Goal: Task Accomplishment & Management: Use online tool/utility

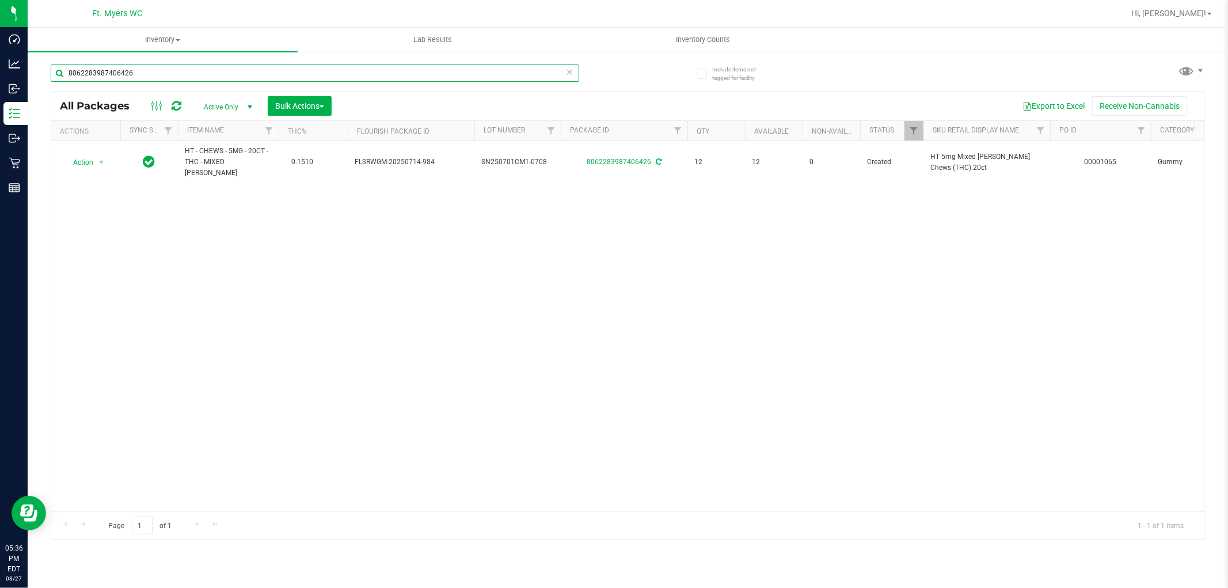
click at [265, 68] on input "8062283987406426" at bounding box center [315, 72] width 529 height 17
click at [265, 67] on input "8062283987406426" at bounding box center [315, 72] width 529 height 17
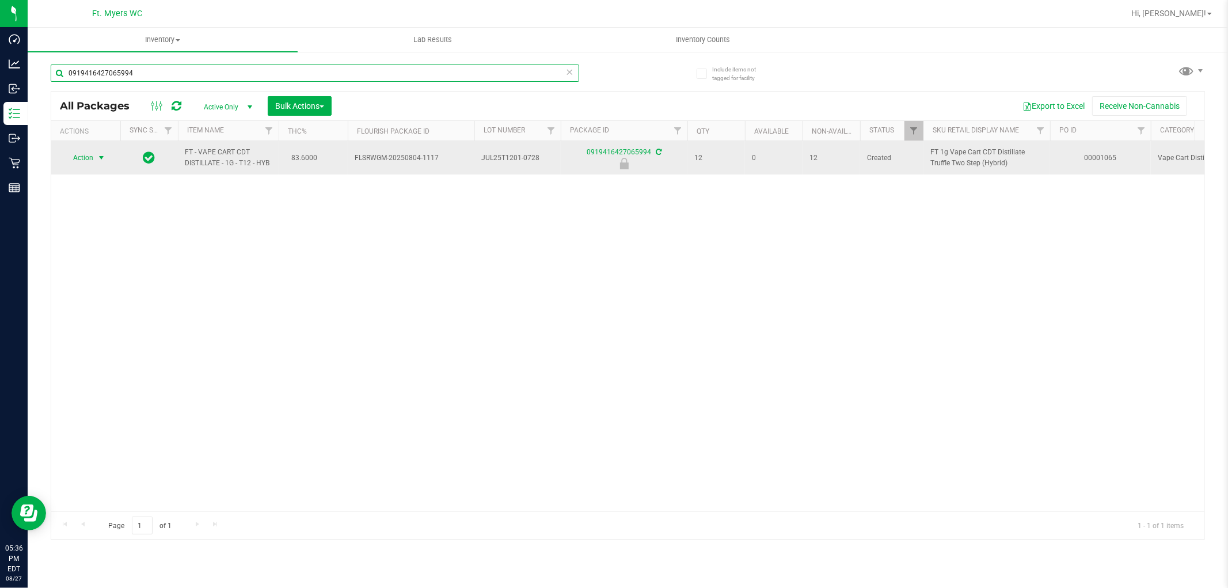
type input "0919416427065994"
click at [88, 158] on span "Action" at bounding box center [78, 158] width 31 height 16
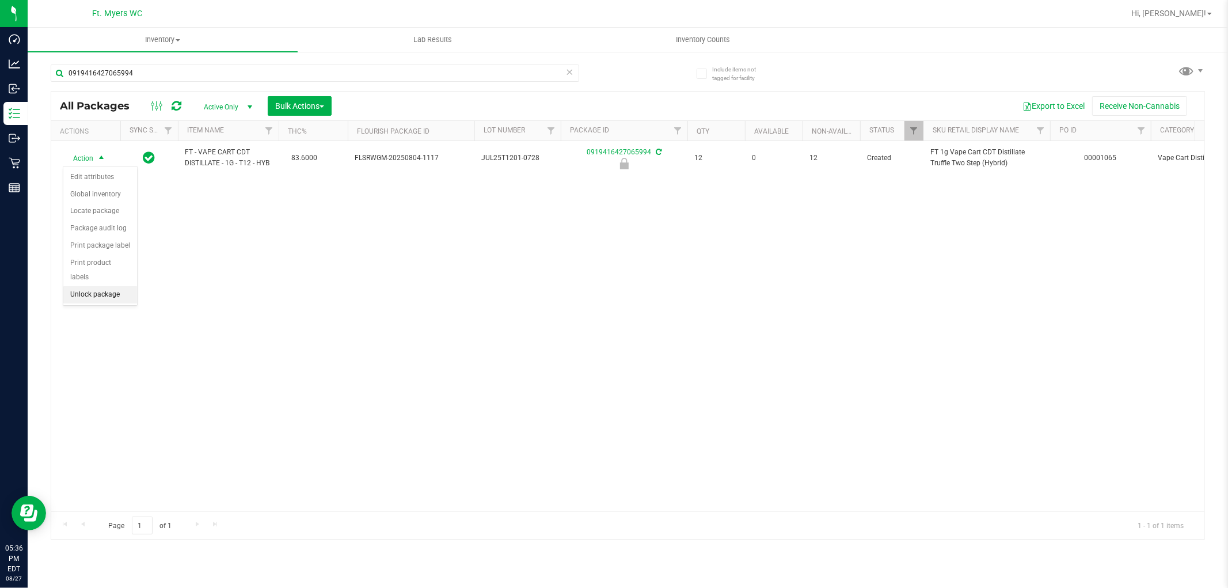
click at [94, 296] on li "Unlock package" at bounding box center [100, 294] width 74 height 17
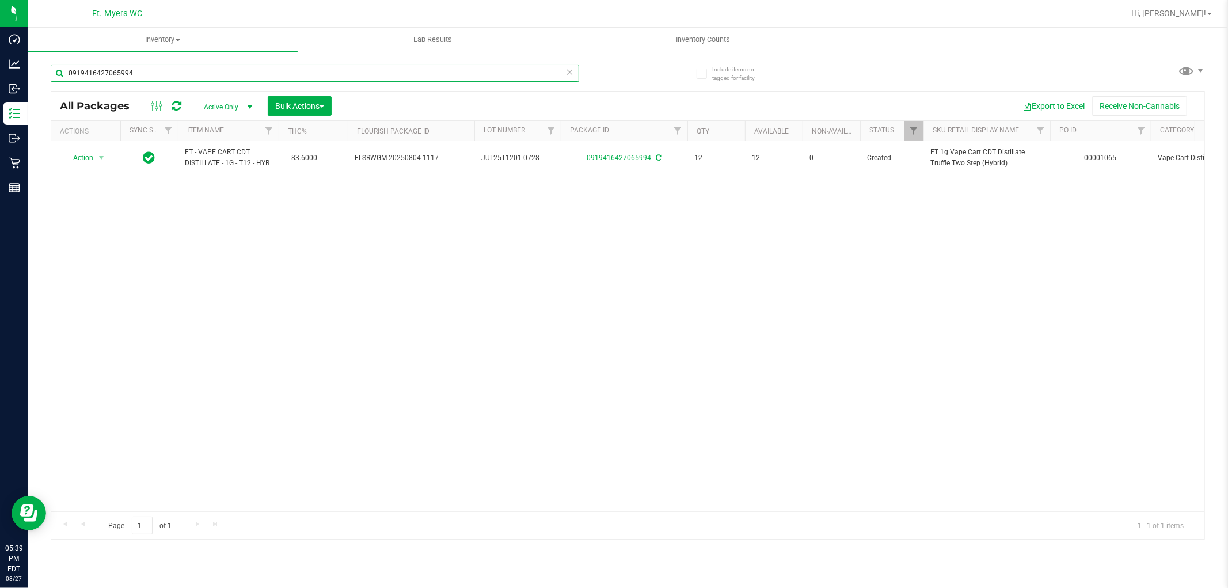
click at [310, 73] on input "0919416427065994" at bounding box center [315, 72] width 529 height 17
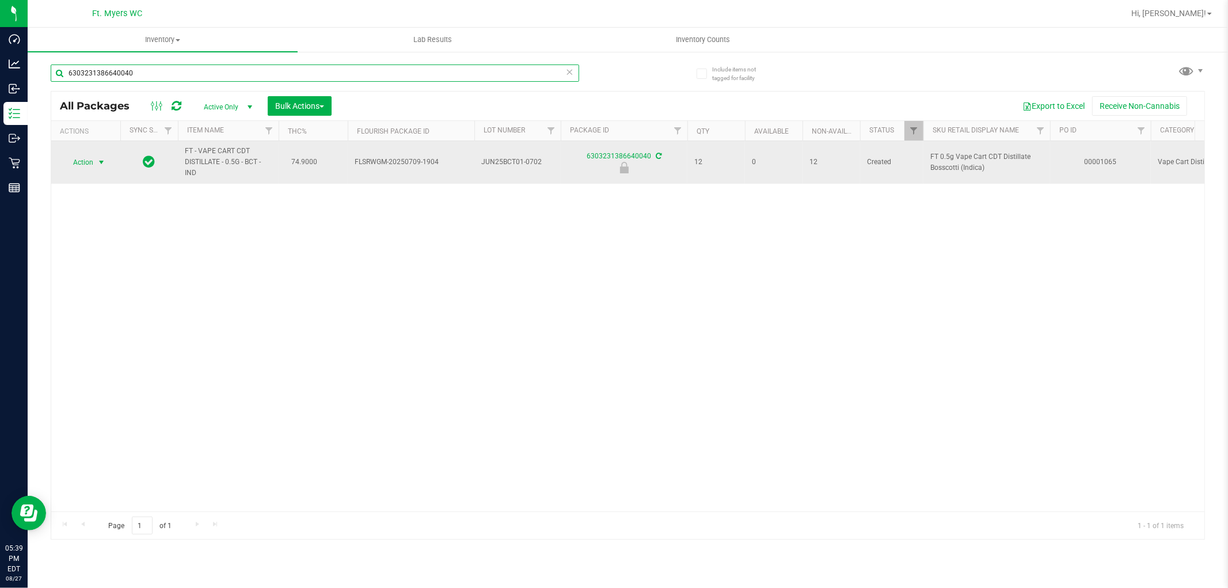
type input "6303231386640040"
click at [102, 180] on td "Action Action Edit attributes Global inventory Locate package Package audit log…" at bounding box center [85, 162] width 69 height 43
click at [96, 167] on span "select" at bounding box center [101, 162] width 14 height 16
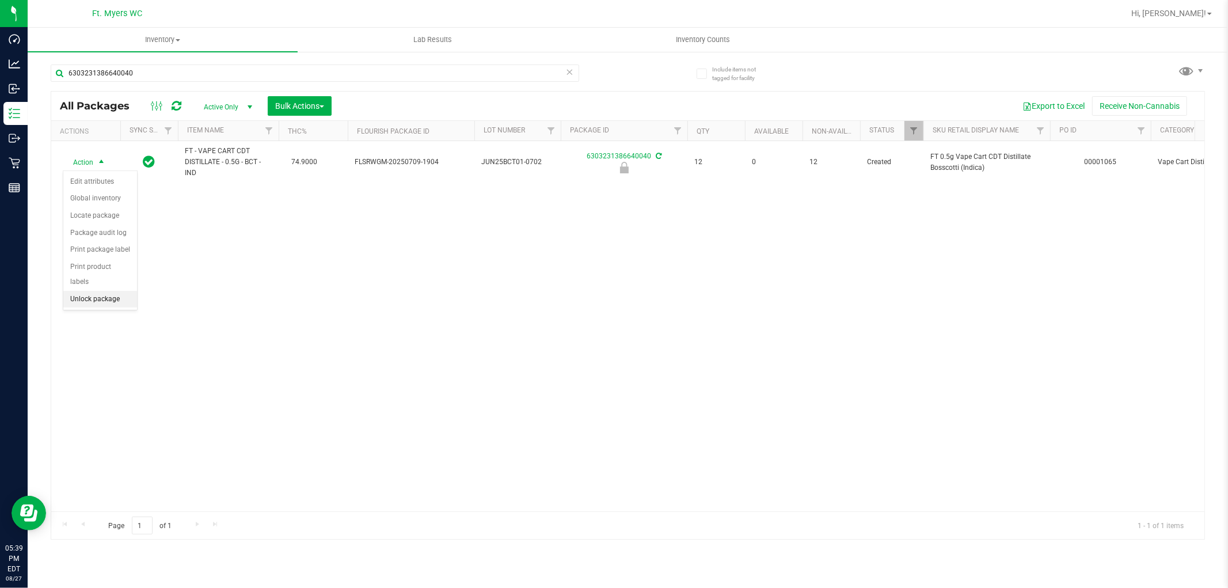
click at [109, 302] on li "Unlock package" at bounding box center [100, 299] width 74 height 17
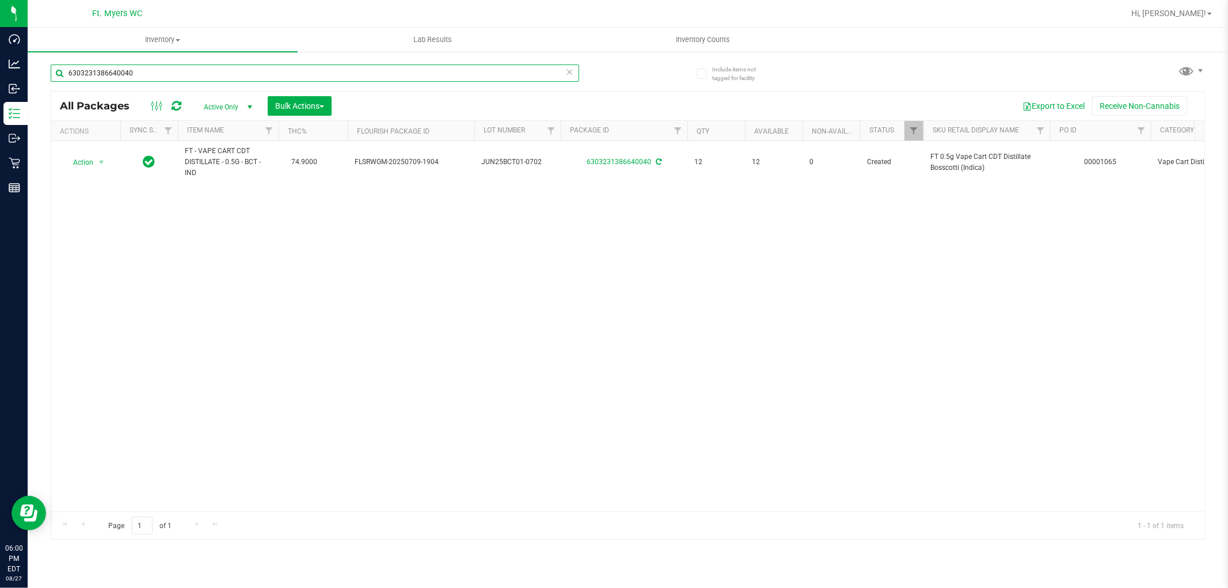
click at [562, 72] on input "6303231386640040" at bounding box center [315, 72] width 529 height 17
click at [569, 70] on icon at bounding box center [570, 71] width 8 height 14
click at [133, 75] on input "text" at bounding box center [315, 72] width 529 height 17
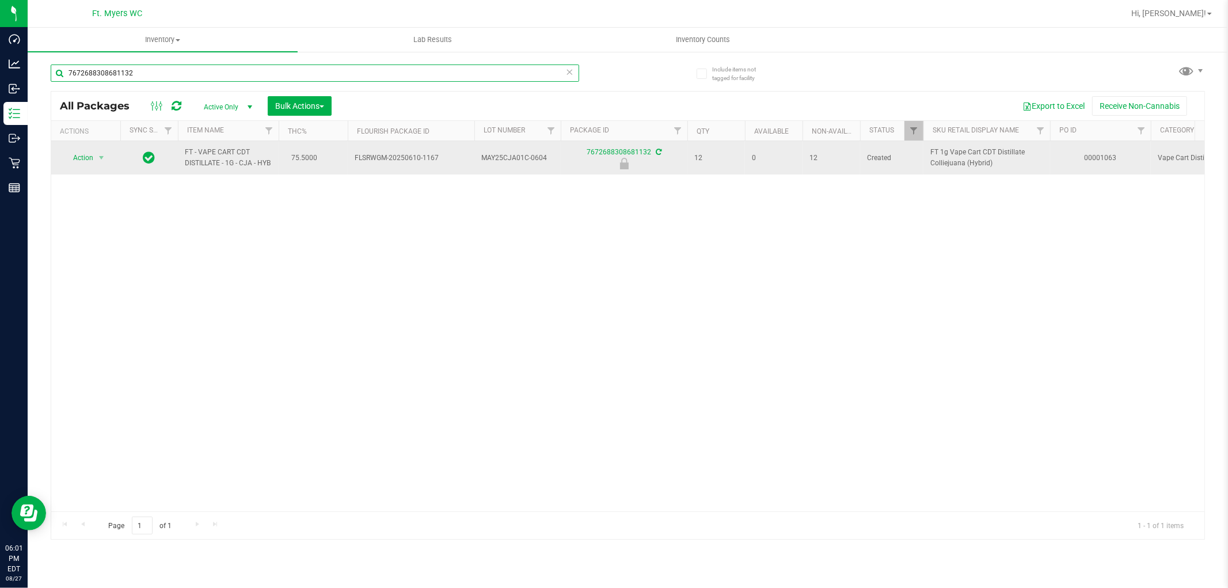
type input "7672688308681132"
click at [82, 158] on span "Action" at bounding box center [78, 158] width 31 height 16
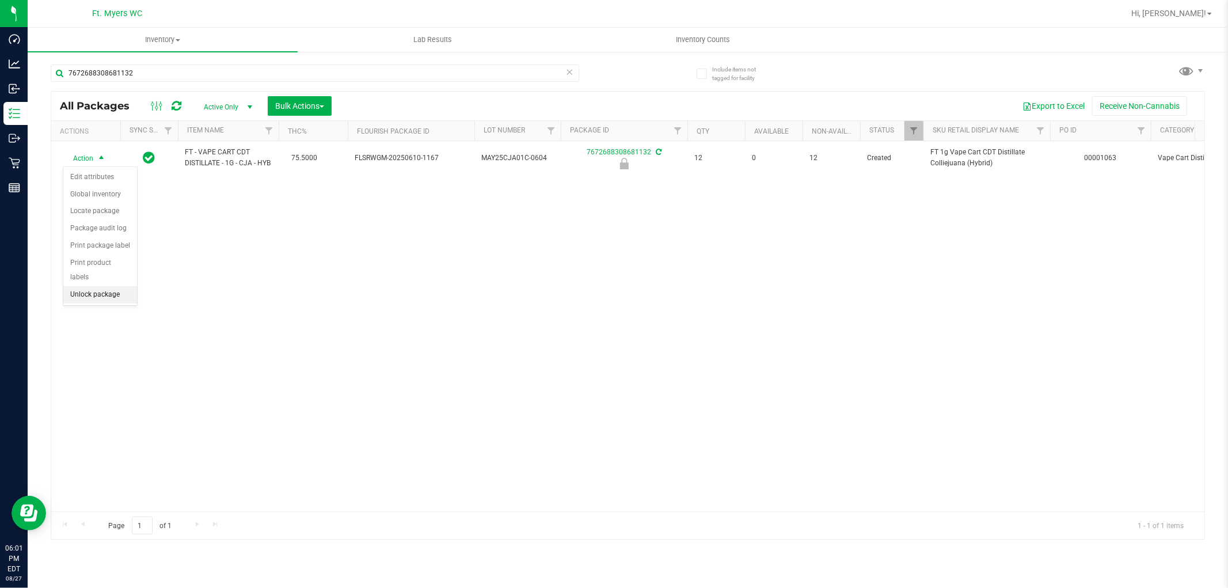
click at [113, 295] on li "Unlock package" at bounding box center [100, 294] width 74 height 17
click at [569, 77] on icon at bounding box center [570, 71] width 8 height 14
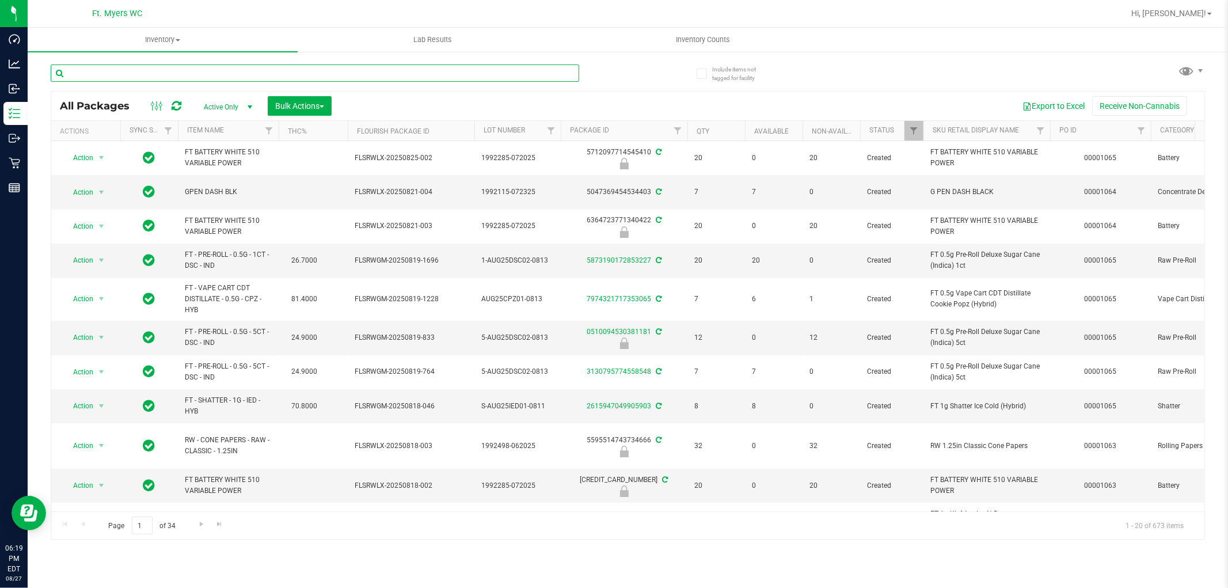
click at [146, 74] on input "text" at bounding box center [315, 72] width 529 height 17
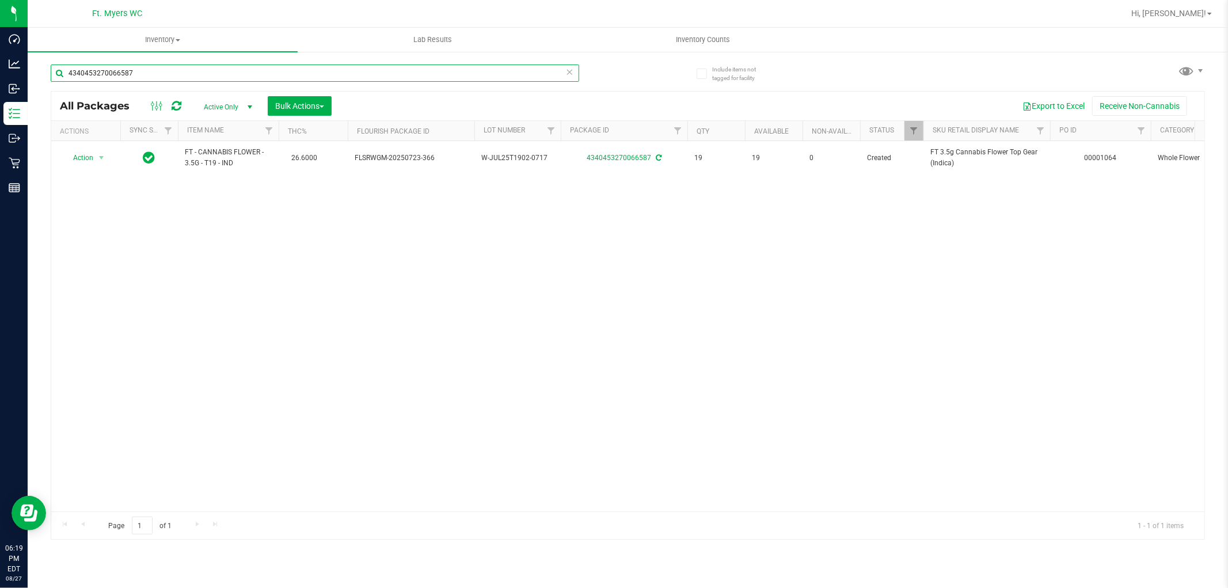
type input "4340453270066587"
click at [569, 70] on icon at bounding box center [570, 71] width 8 height 14
